Goal: Information Seeking & Learning: Understand process/instructions

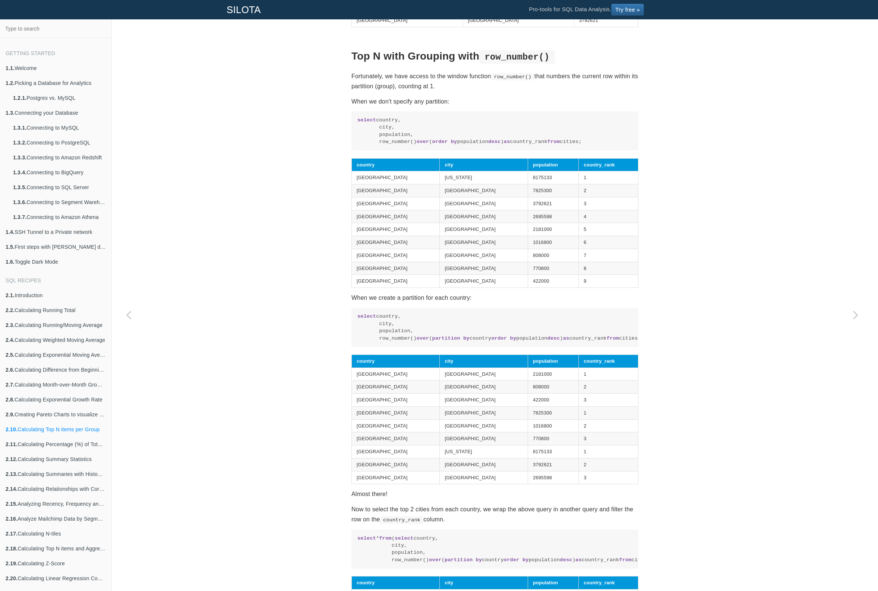
scroll to position [460, 0]
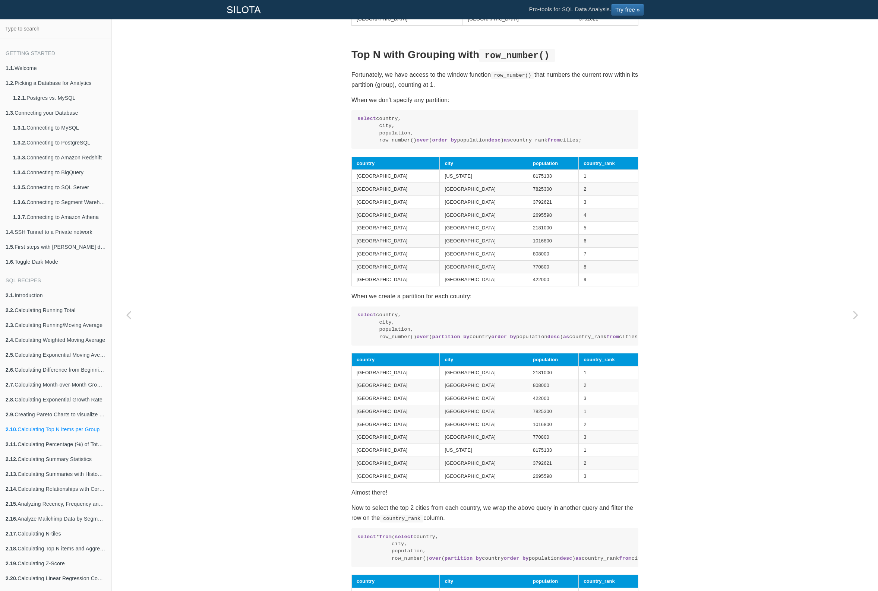
drag, startPoint x: 354, startPoint y: 127, endPoint x: 594, endPoint y: 158, distance: 242.8
click at [594, 149] on pre "select country, city, population, row_number() over ( order by population desc …" at bounding box center [494, 129] width 287 height 39
drag, startPoint x: 400, startPoint y: 86, endPoint x: 448, endPoint y: 114, distance: 55.4
click at [448, 114] on section "SQL Recipes Calculations Per Group Calculating Top N items per Group Calculatin…" at bounding box center [494, 225] width 287 height 1280
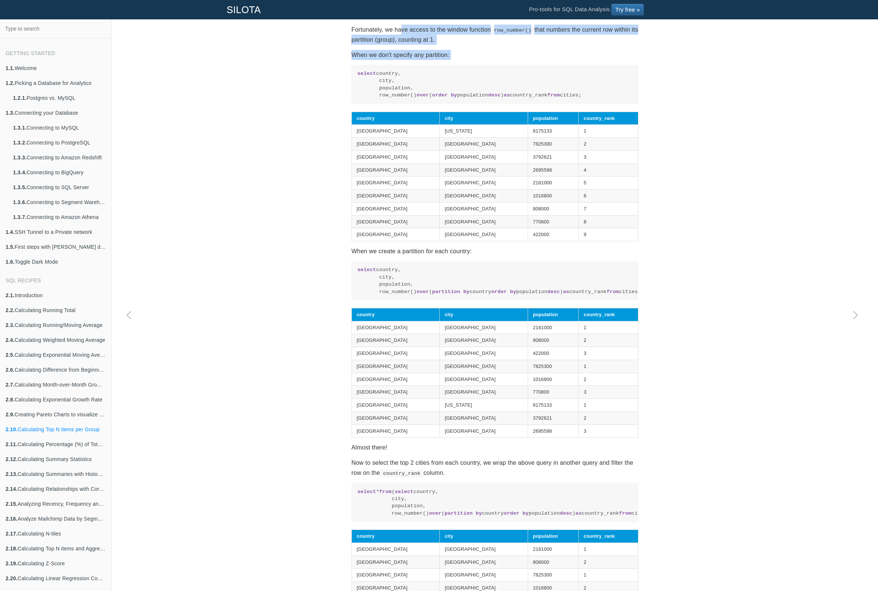
scroll to position [545, 0]
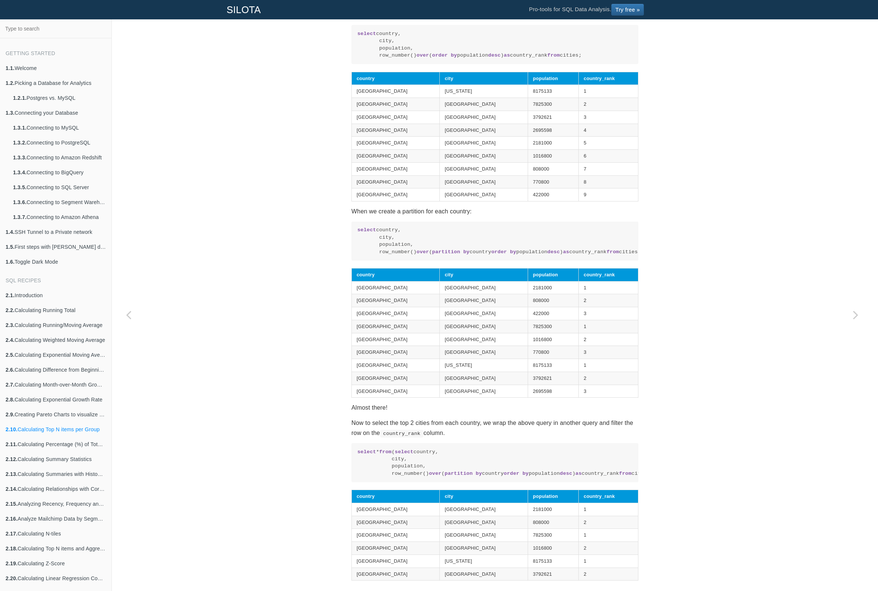
click at [483, 256] on code "select country, city, population, row_number() over ( partition by country orde…" at bounding box center [494, 241] width 275 height 29
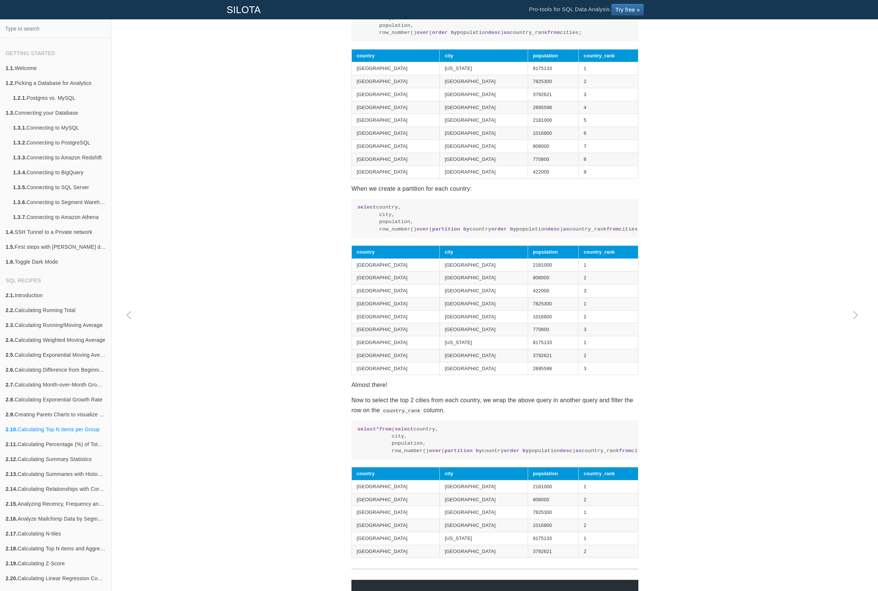
scroll to position [599, 0]
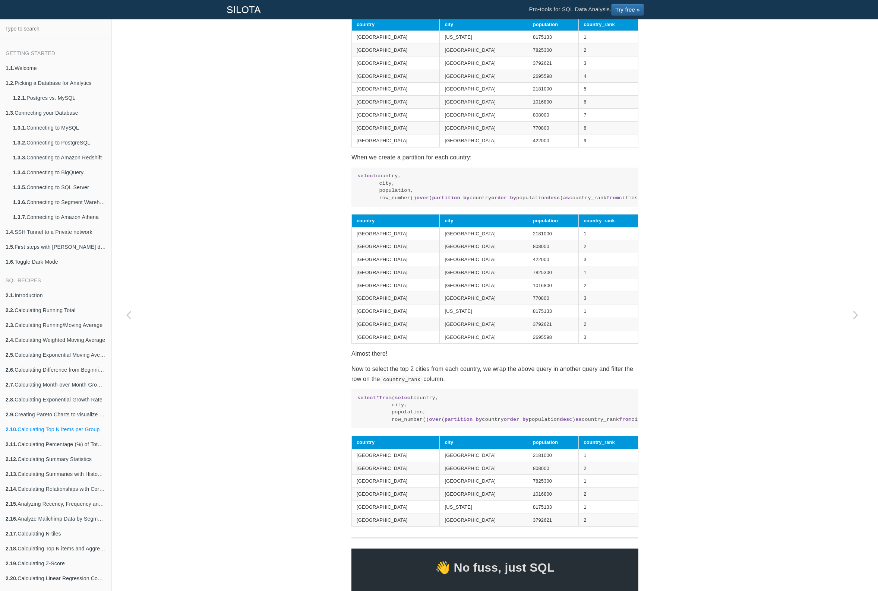
drag, startPoint x: 374, startPoint y: 190, endPoint x: 497, endPoint y: 207, distance: 124.9
click at [497, 202] on code "select country, city, population, row_number() over ( partition by country orde…" at bounding box center [494, 187] width 275 height 29
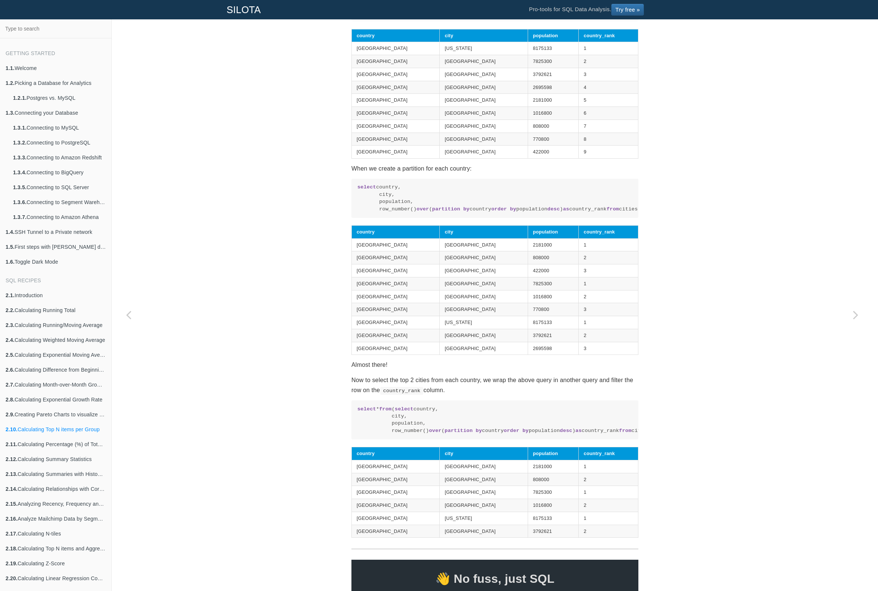
scroll to position [582, 0]
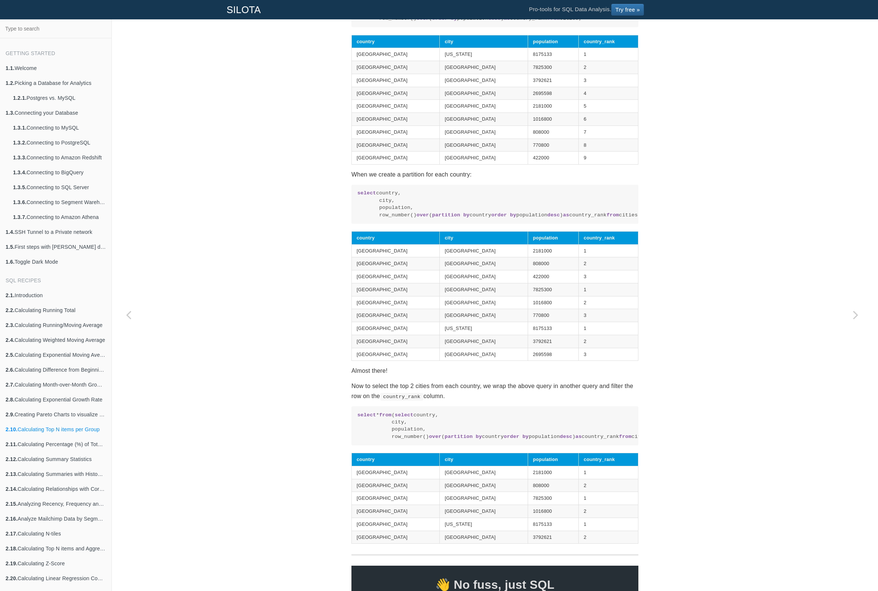
drag, startPoint x: 354, startPoint y: 185, endPoint x: 502, endPoint y: 228, distance: 153.8
click at [502, 228] on section "SQL Recipes Calculations Per Group Calculating Top N items per Group Calculatin…" at bounding box center [494, 103] width 287 height 1280
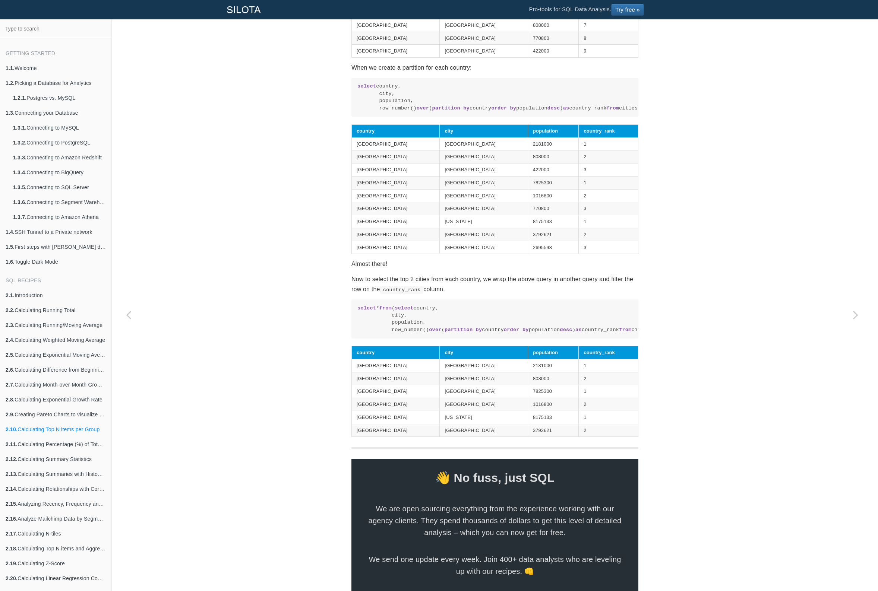
scroll to position [698, 0]
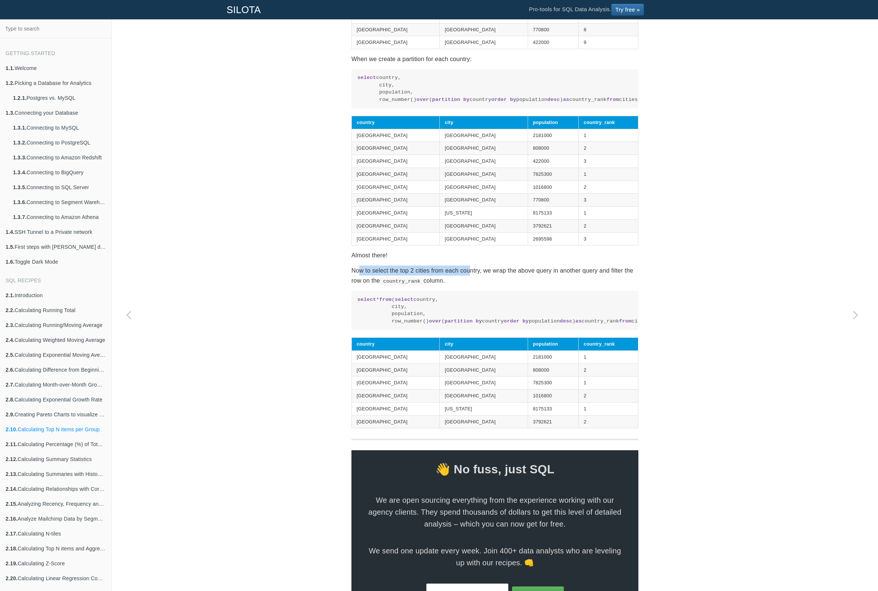
drag, startPoint x: 358, startPoint y: 287, endPoint x: 468, endPoint y: 285, distance: 109.9
click at [468, 285] on p "Now to select the top 2 cities from each country, we wrap the above query in an…" at bounding box center [494, 276] width 287 height 20
drag, startPoint x: 459, startPoint y: 357, endPoint x: 441, endPoint y: 355, distance: 18.0
click at [441, 325] on code "select * from ( select country, city, population, row_number() over ( partition…" at bounding box center [494, 310] width 275 height 29
drag, startPoint x: 355, startPoint y: 316, endPoint x: 469, endPoint y: 354, distance: 120.2
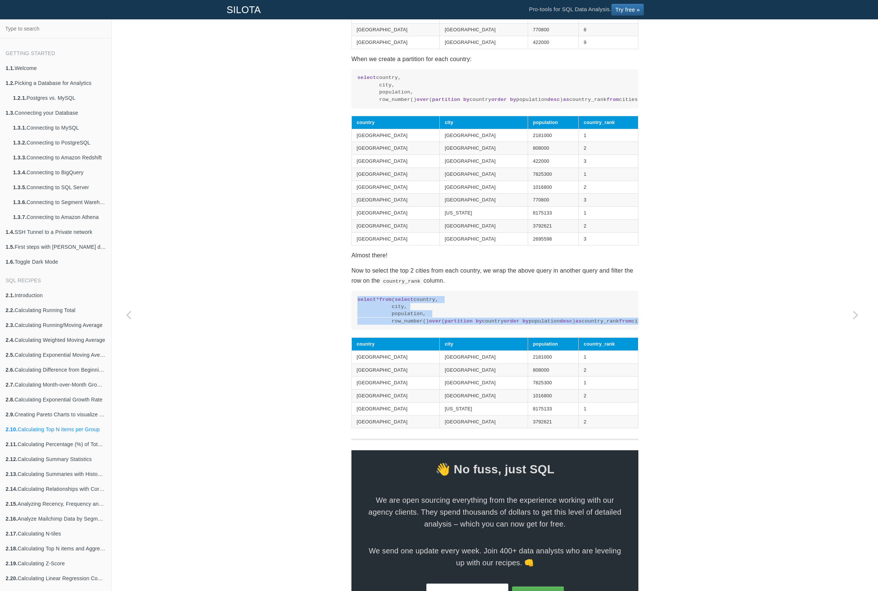
click at [469, 325] on code "select * from ( select country, city, population, row_number() over ( partition…" at bounding box center [494, 310] width 275 height 29
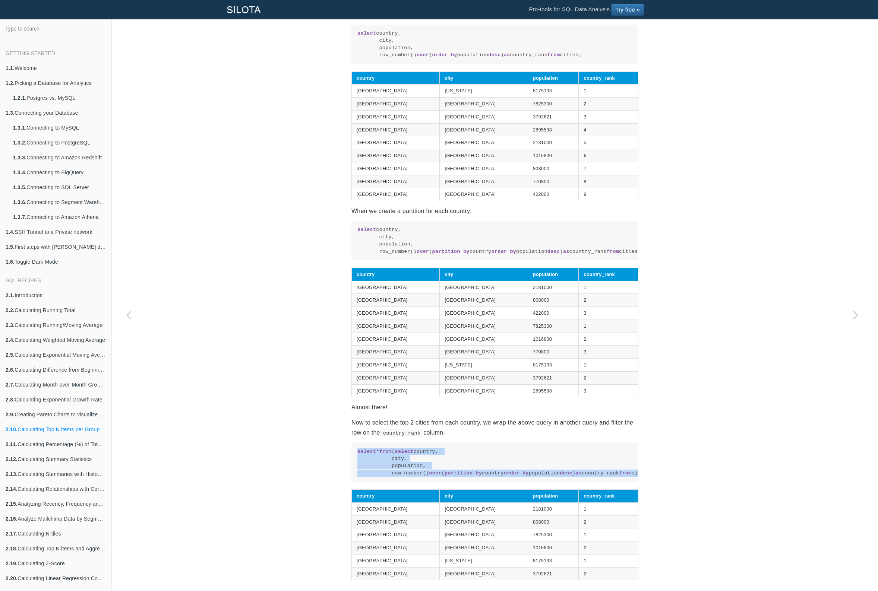
scroll to position [459, 0]
